Goal: Check status: Check status

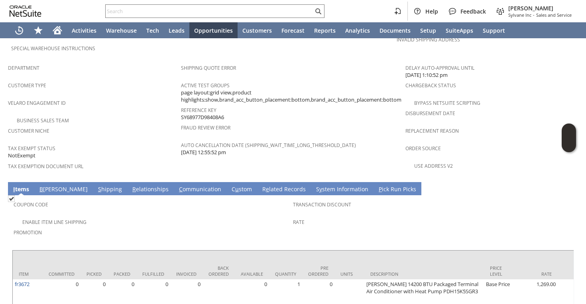
scroll to position [512, 0]
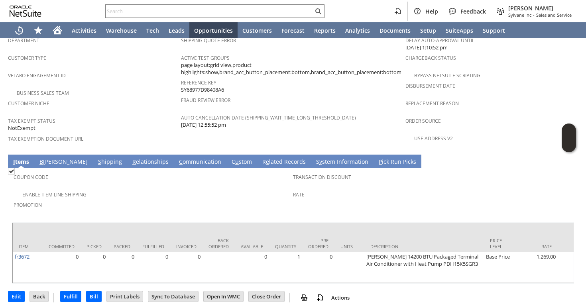
click at [77, 168] on td "Coupon Code Enable Item Line Shipping Promotion Transaction Discount Rate" at bounding box center [293, 193] width 562 height 51
click at [96, 158] on link "S hipping" at bounding box center [110, 162] width 28 height 9
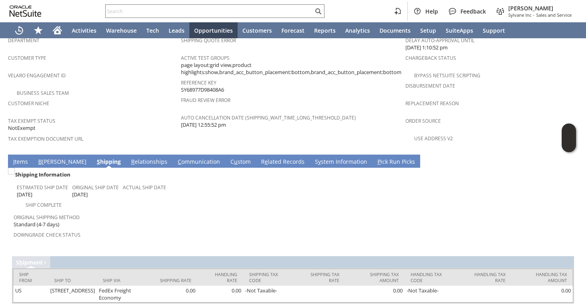
click at [25, 158] on link "I tems" at bounding box center [20, 162] width 19 height 9
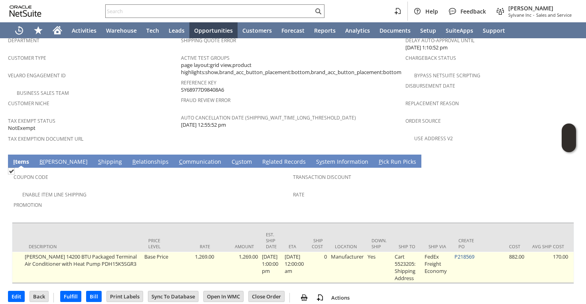
scroll to position [0, 343]
click at [467, 253] on link "P218569" at bounding box center [464, 256] width 20 height 7
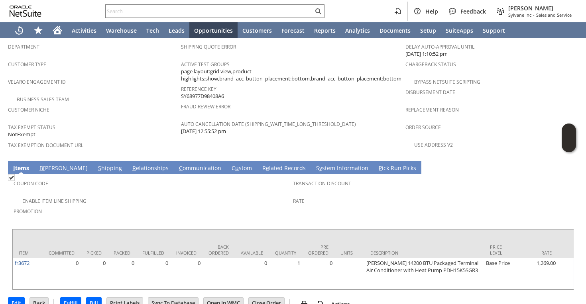
scroll to position [506, 0]
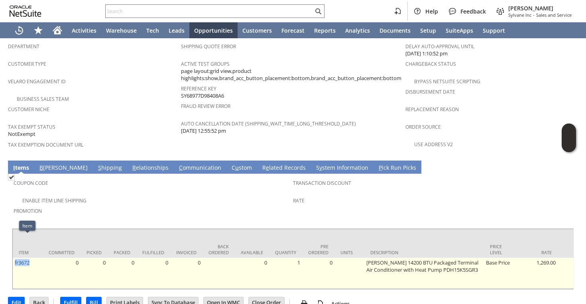
drag, startPoint x: 32, startPoint y: 242, endPoint x: 14, endPoint y: 241, distance: 17.2
click at [14, 258] on td "fr3672" at bounding box center [28, 273] width 30 height 31
copy link "fr3672"
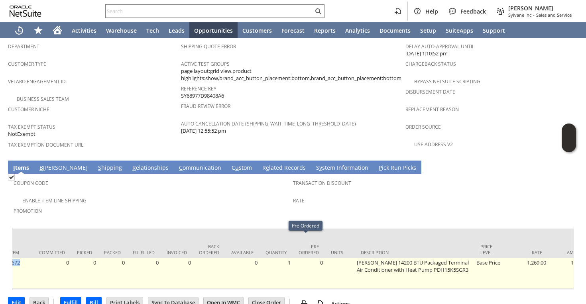
scroll to position [0, 12]
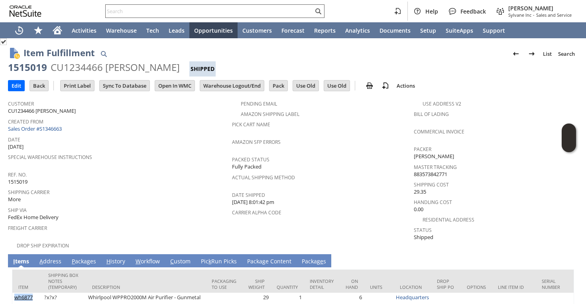
scroll to position [41, 0]
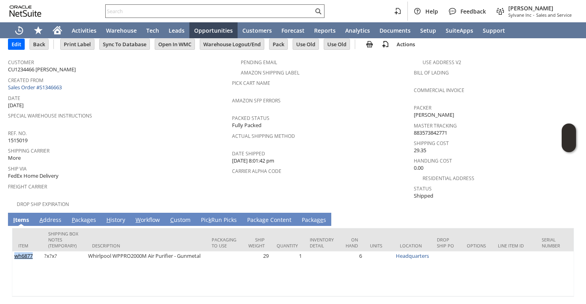
click at [260, 10] on input "text" at bounding box center [210, 11] width 208 height 10
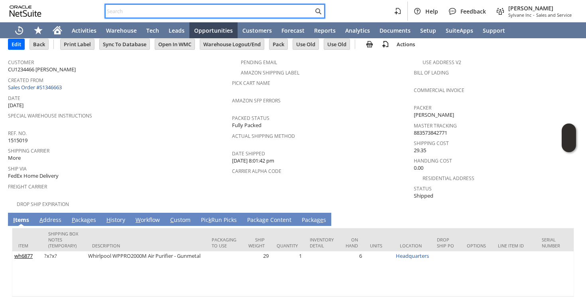
paste input "SY687DC434599DB"
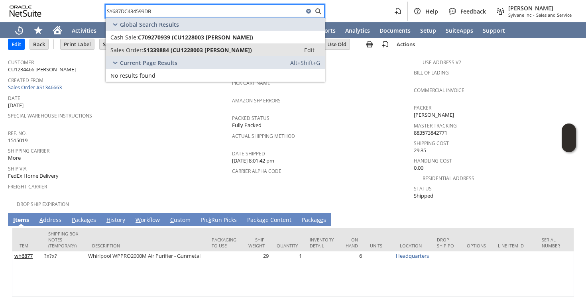
type input "SY687DC434599DB"
click at [211, 47] on span "S1339884 (CU1228003 Lesley Ball)" at bounding box center [198, 50] width 108 height 8
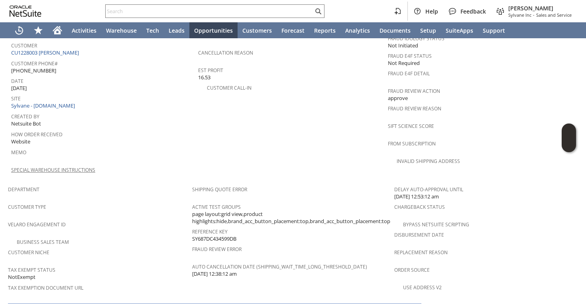
scroll to position [338, 0]
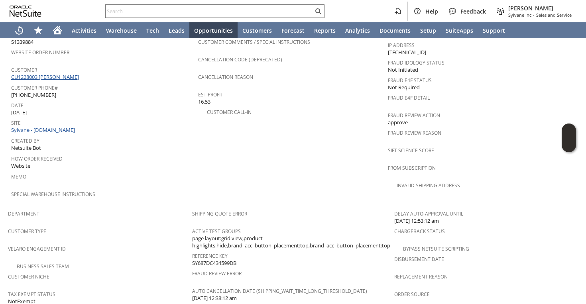
click at [54, 73] on link "CU1228003 Lesley Ball" at bounding box center [46, 76] width 70 height 7
